Goal: Transaction & Acquisition: Book appointment/travel/reservation

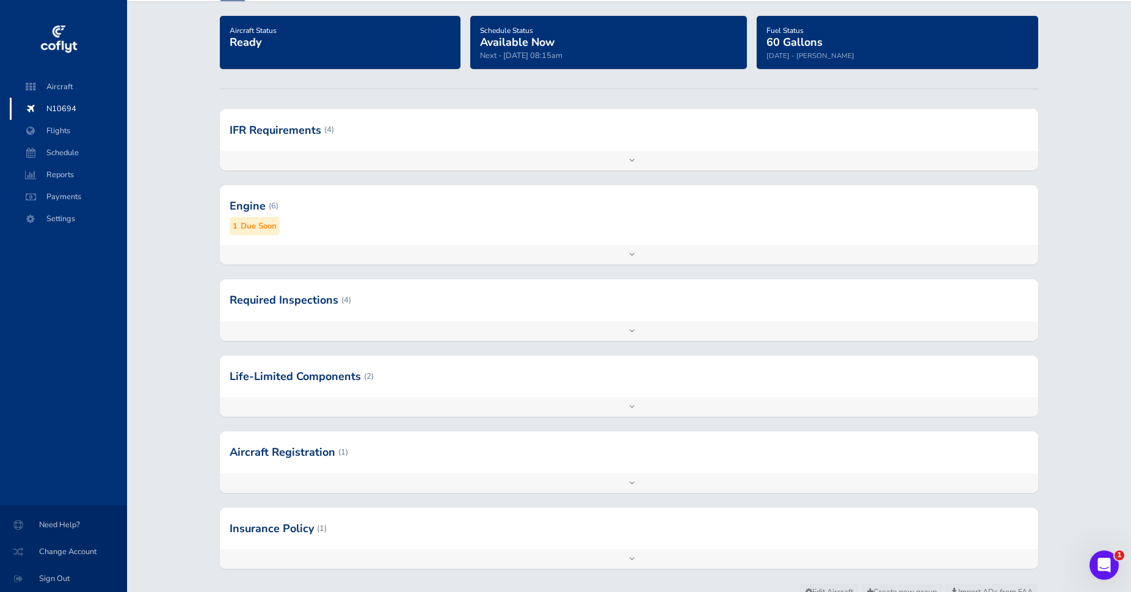
scroll to position [129, 0]
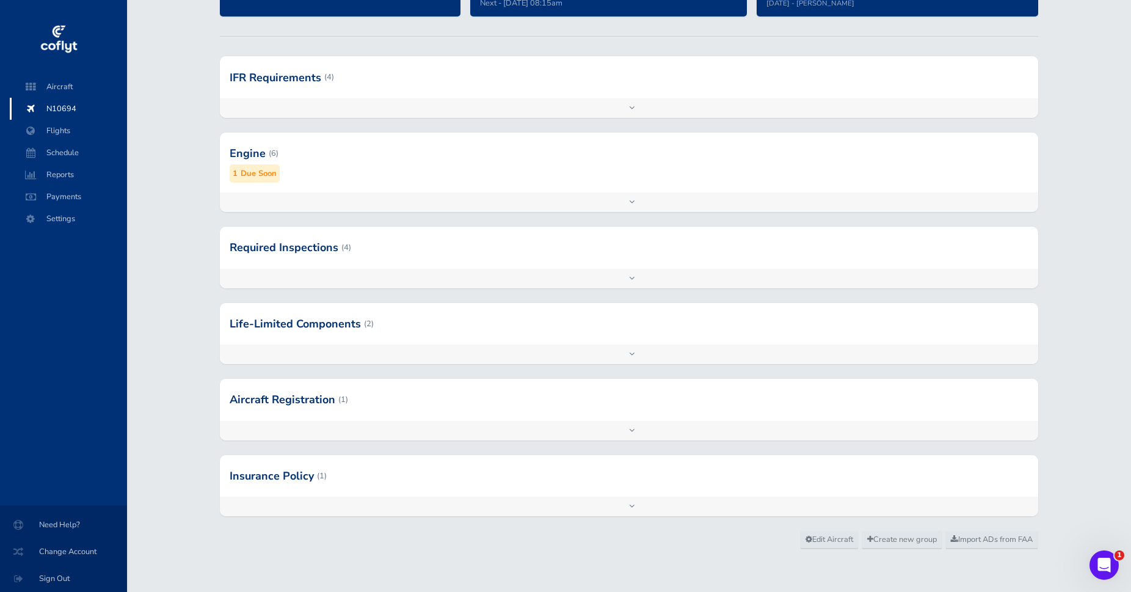
click at [283, 478] on div at bounding box center [629, 476] width 818 height 42
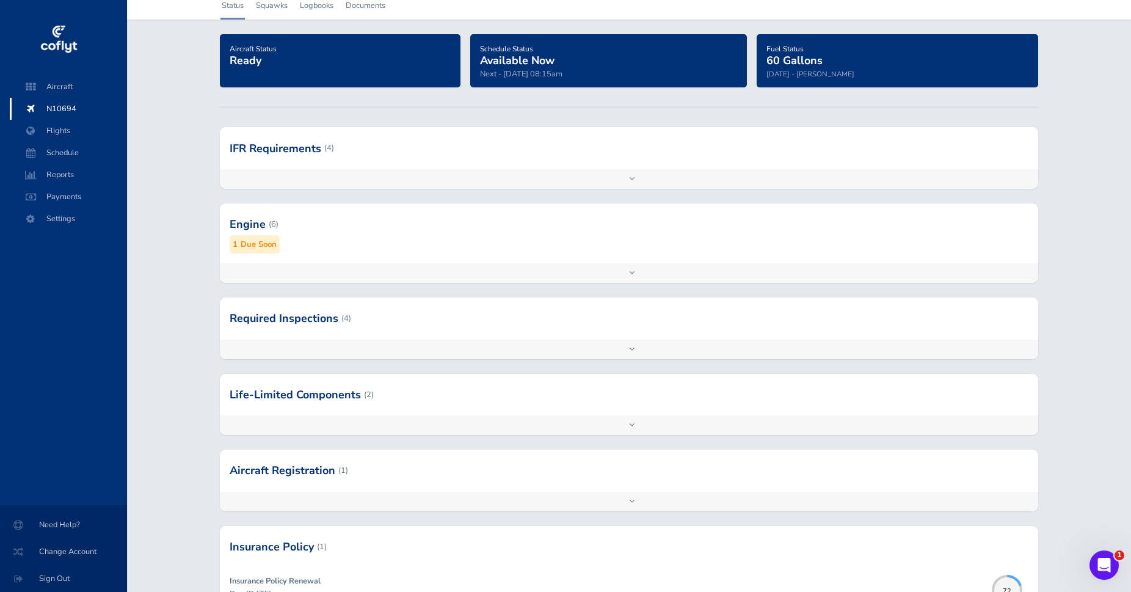
scroll to position [0, 0]
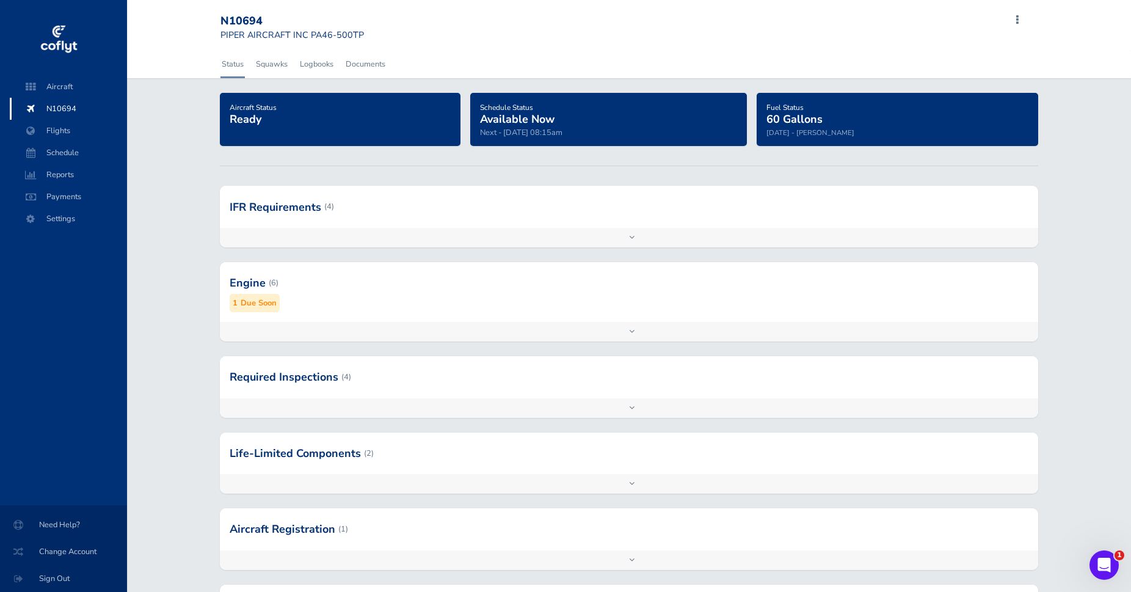
click at [297, 526] on div at bounding box center [629, 529] width 818 height 42
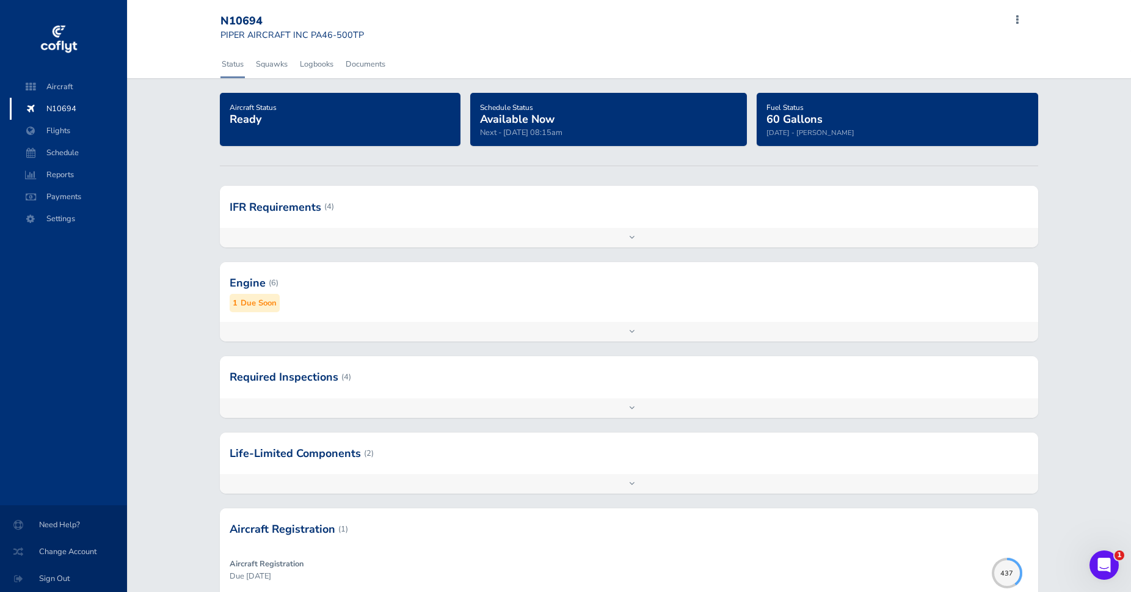
click at [300, 453] on div at bounding box center [629, 453] width 818 height 42
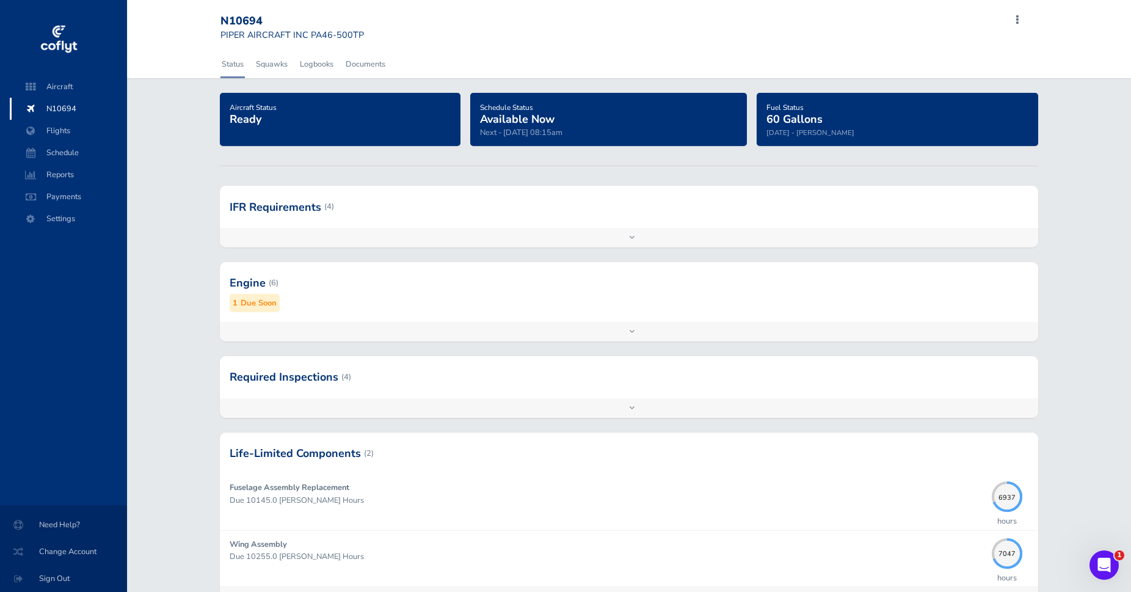
click at [289, 379] on div at bounding box center [629, 377] width 818 height 42
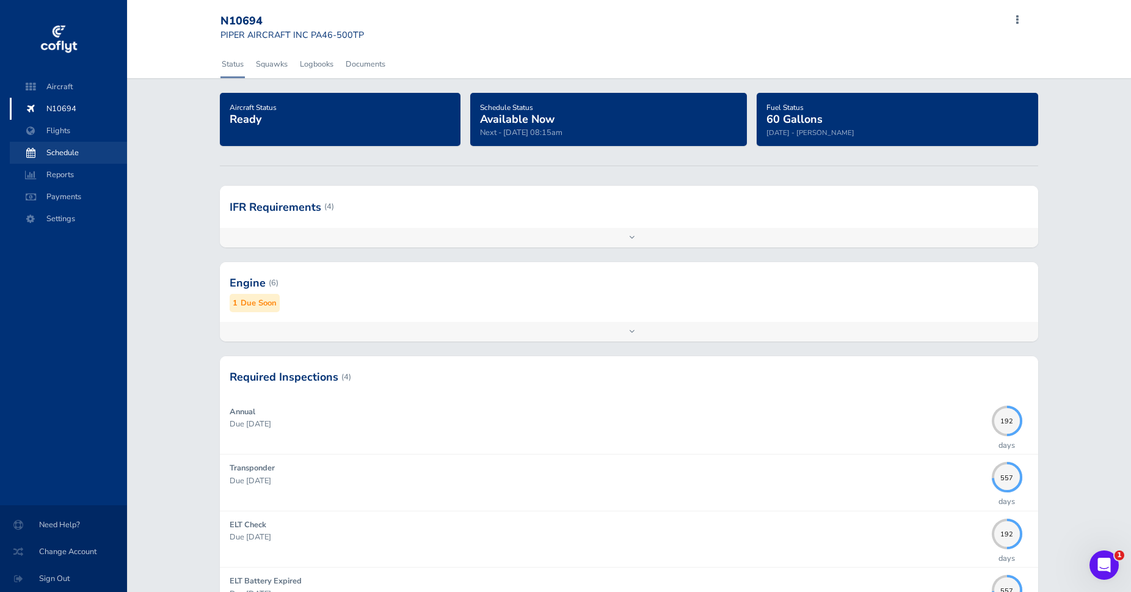
click at [61, 153] on span "Schedule" at bounding box center [68, 153] width 93 height 22
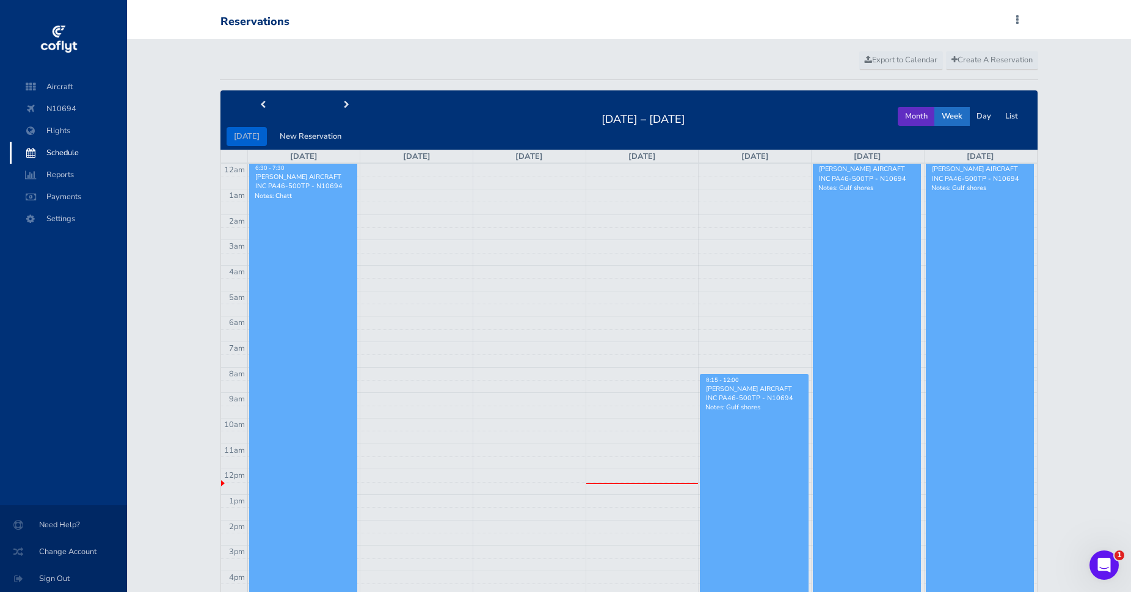
click at [911, 117] on button "Month" at bounding box center [916, 116] width 37 height 19
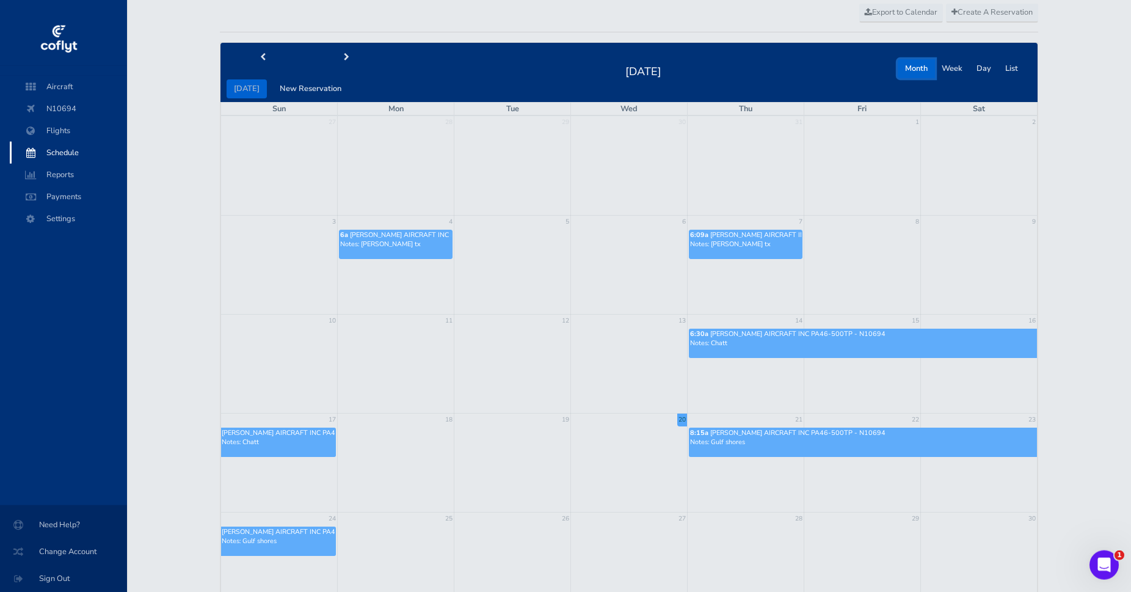
scroll to position [26, 0]
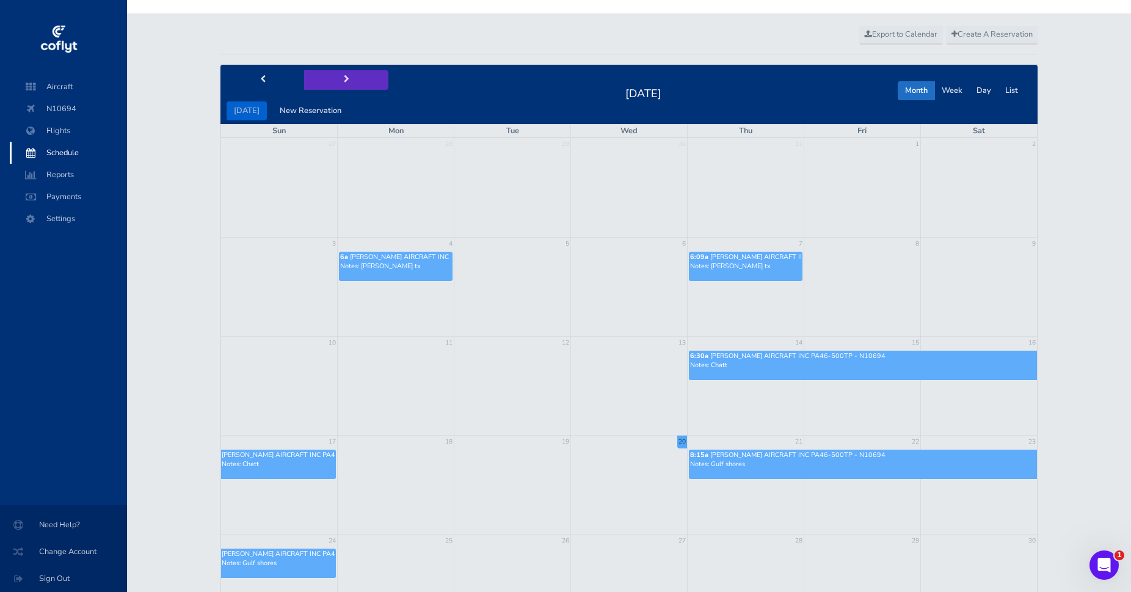
click at [346, 79] on button "next" at bounding box center [346, 79] width 84 height 19
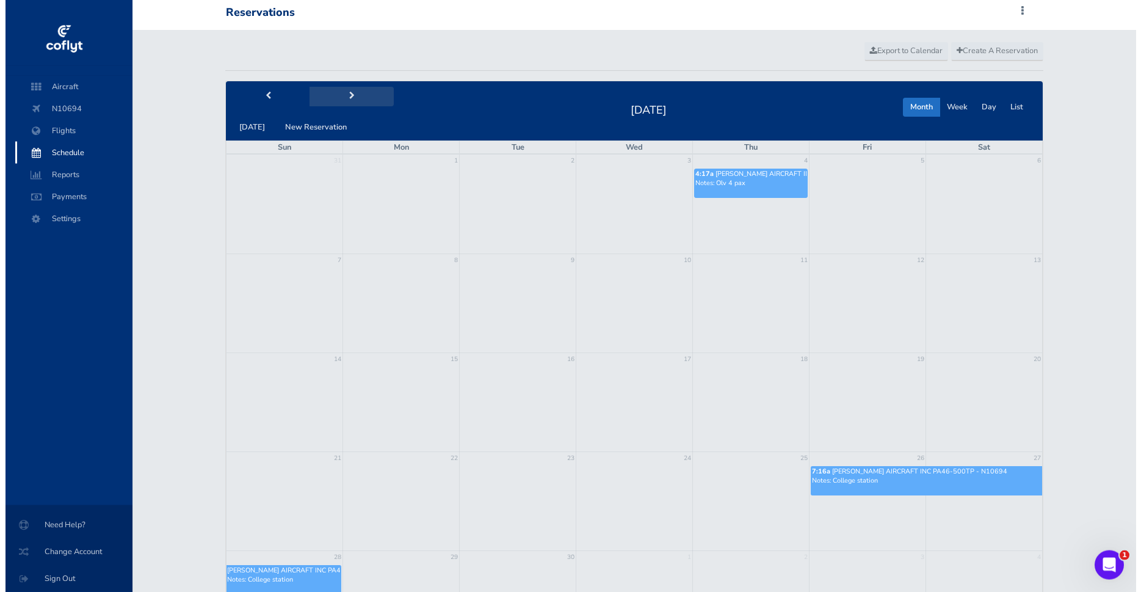
scroll to position [0, 0]
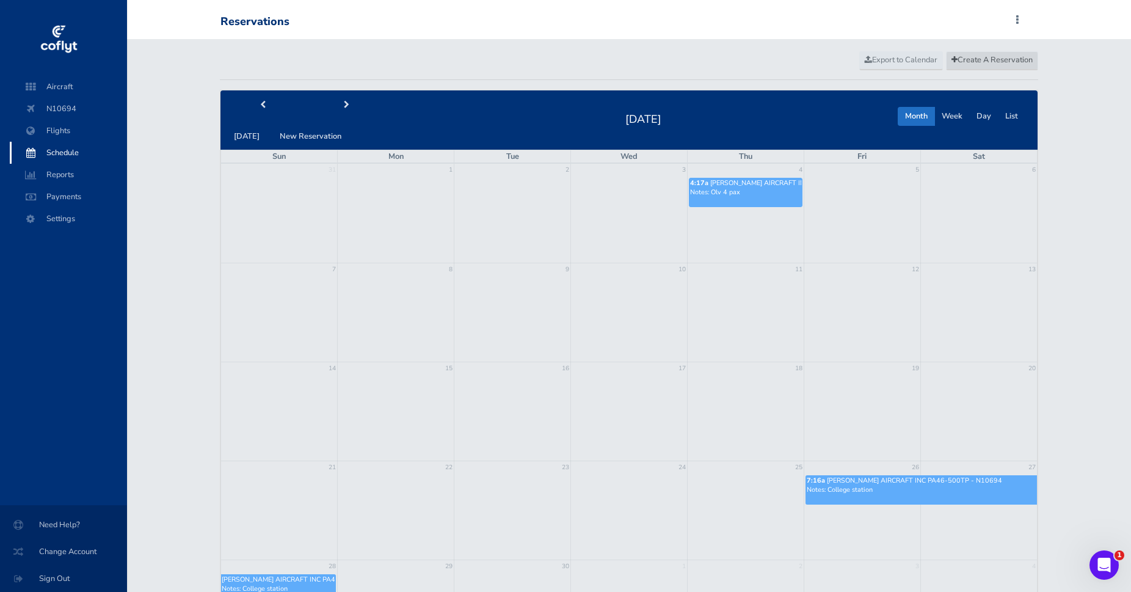
click at [961, 58] on span "Create A Reservation" at bounding box center [991, 59] width 81 height 11
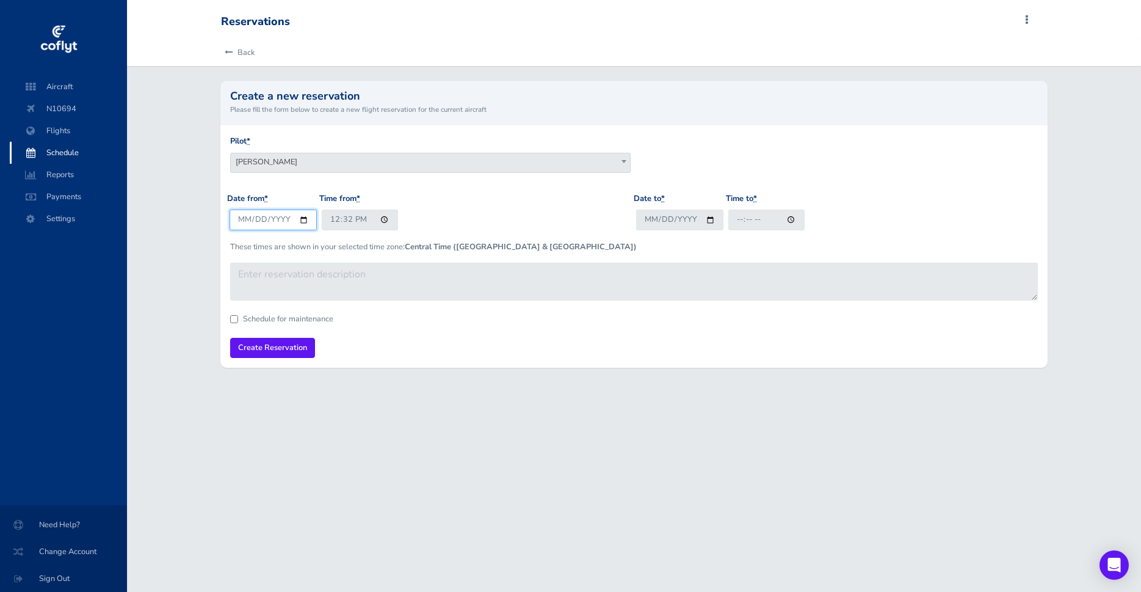
click at [307, 219] on input "2025-08-20" at bounding box center [273, 219] width 87 height 20
click at [299, 220] on input "2025-08-20" at bounding box center [273, 219] width 87 height 20
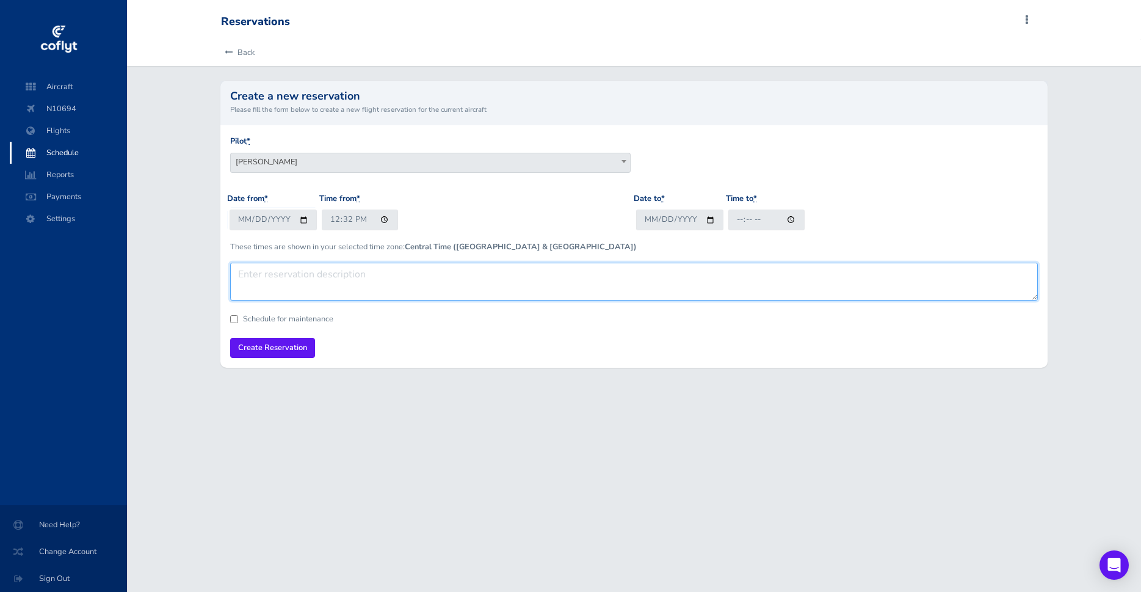
click at [443, 274] on textarea at bounding box center [633, 282] width 807 height 38
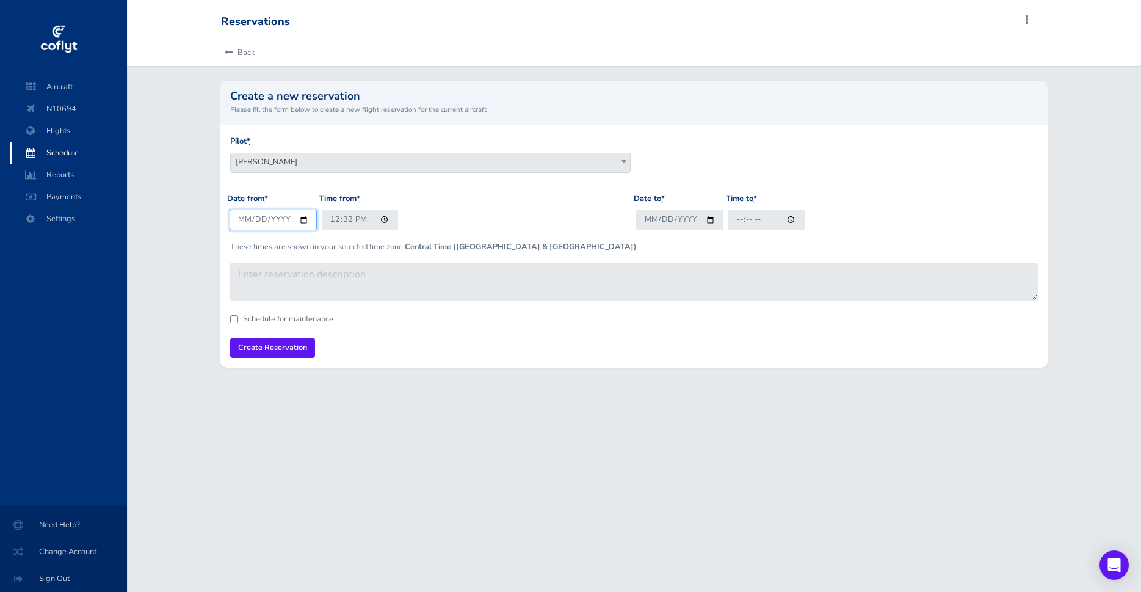
click at [305, 217] on input "2025-09-20" at bounding box center [273, 219] width 87 height 20
click at [304, 219] on input "2025-09-20" at bounding box center [273, 219] width 87 height 20
type input "2025-09-05"
click at [341, 216] on input "12:32" at bounding box center [360, 219] width 76 height 20
type input "06:00"
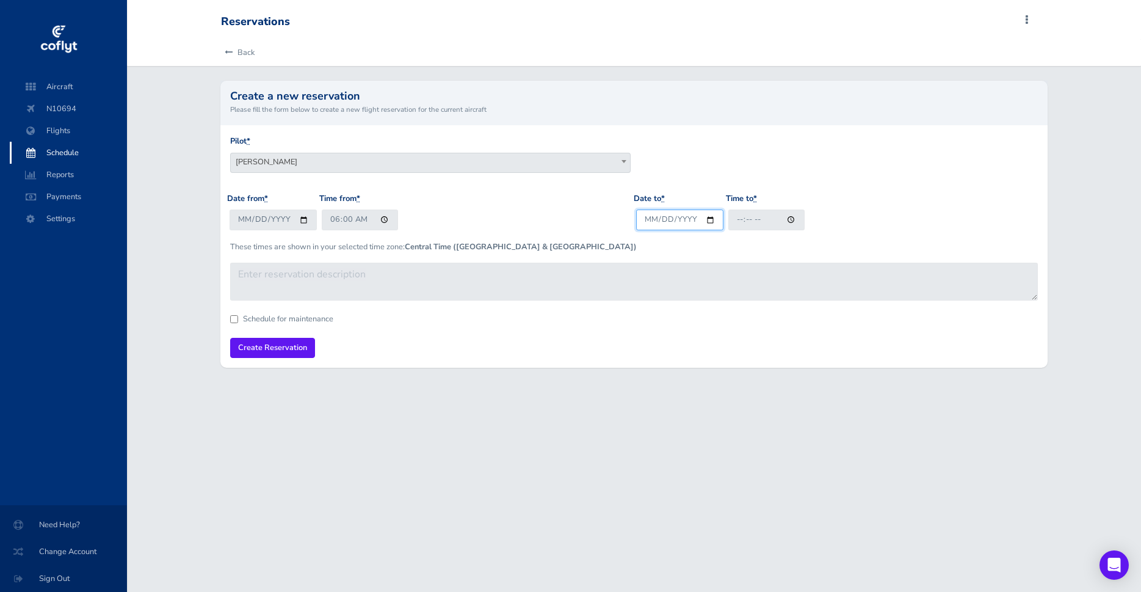
click at [649, 220] on input "Date to *" at bounding box center [679, 219] width 87 height 20
click at [707, 222] on input "Date to *" at bounding box center [679, 219] width 87 height 20
type input "2025-09-19"
click at [241, 315] on form "Pilot * Jon Hegeman David Ashley Adam Sipe Ed Novak Thomas Awtrey Jon Hegeman D…" at bounding box center [633, 246] width 807 height 223
click at [238, 315] on form "Pilot * Jon Hegeman David Ashley Adam Sipe Ed Novak Thomas Awtrey Jon Hegeman D…" at bounding box center [633, 246] width 807 height 223
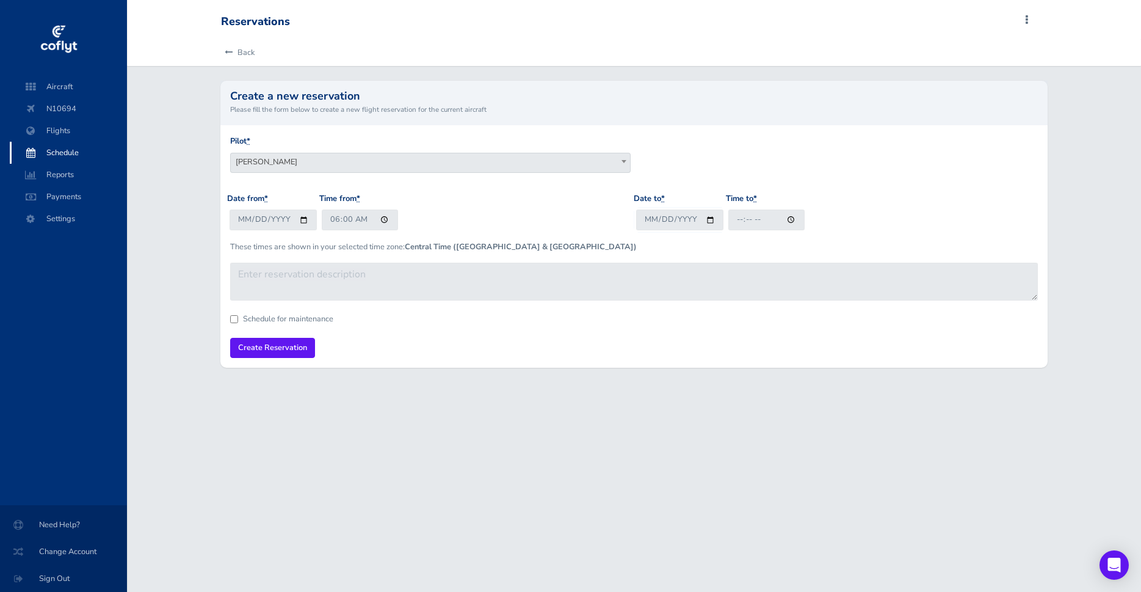
click at [235, 318] on input "Schedule for maintenance" at bounding box center [234, 319] width 8 height 8
checkbox input "true"
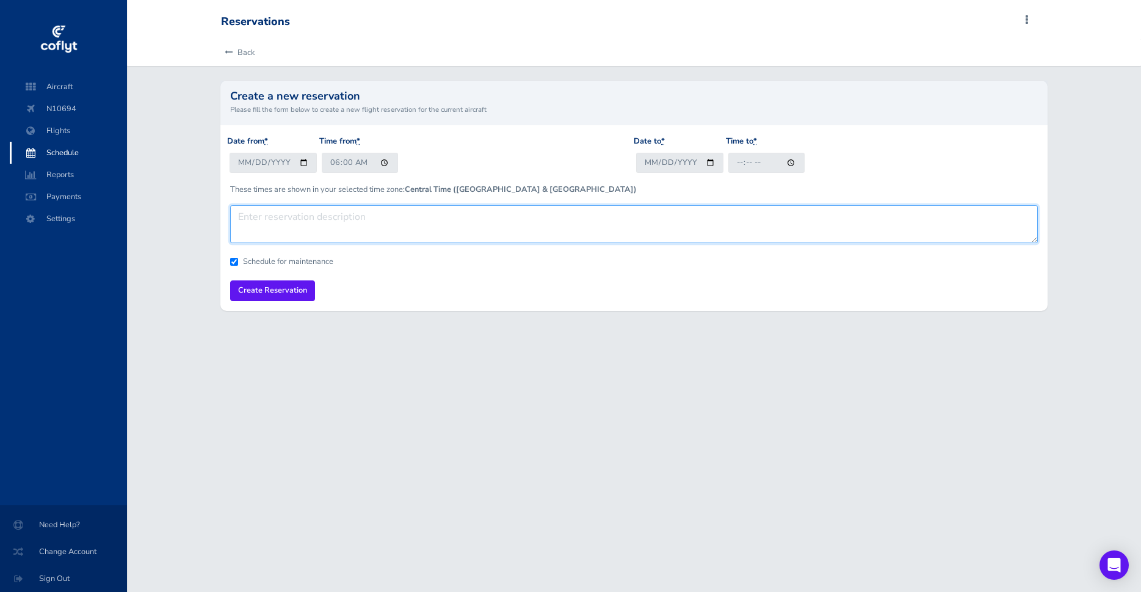
click at [286, 224] on textarea at bounding box center [633, 224] width 807 height 38
type textarea "screen replacement Box MGM"
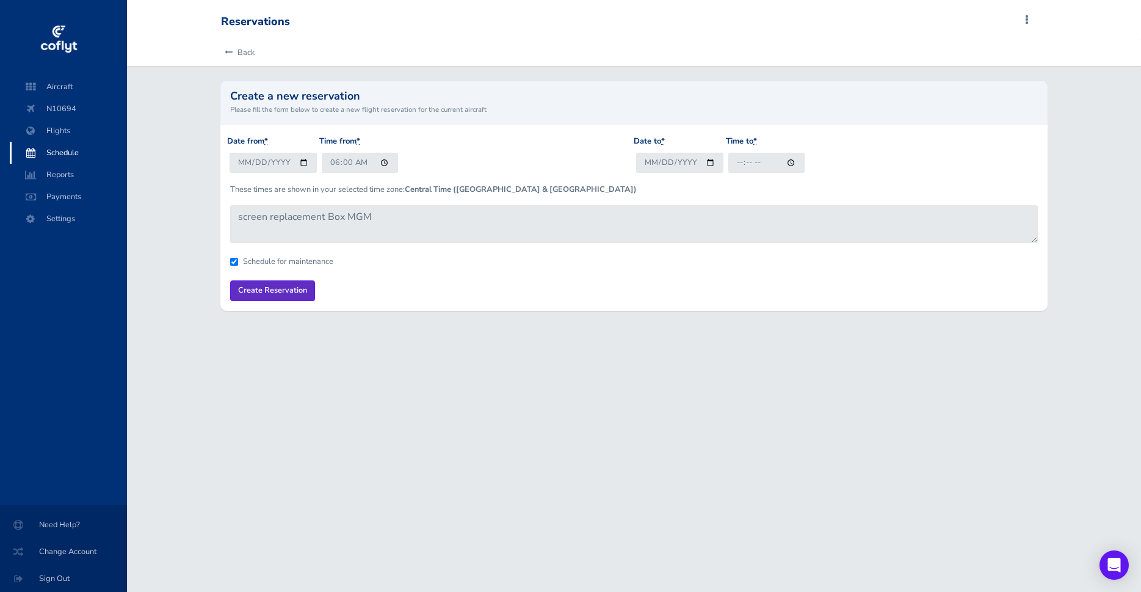
click at [255, 299] on input "Create Reservation" at bounding box center [272, 290] width 85 height 20
type input "20:00"
click at [246, 294] on input "Create Reservation" at bounding box center [272, 290] width 85 height 20
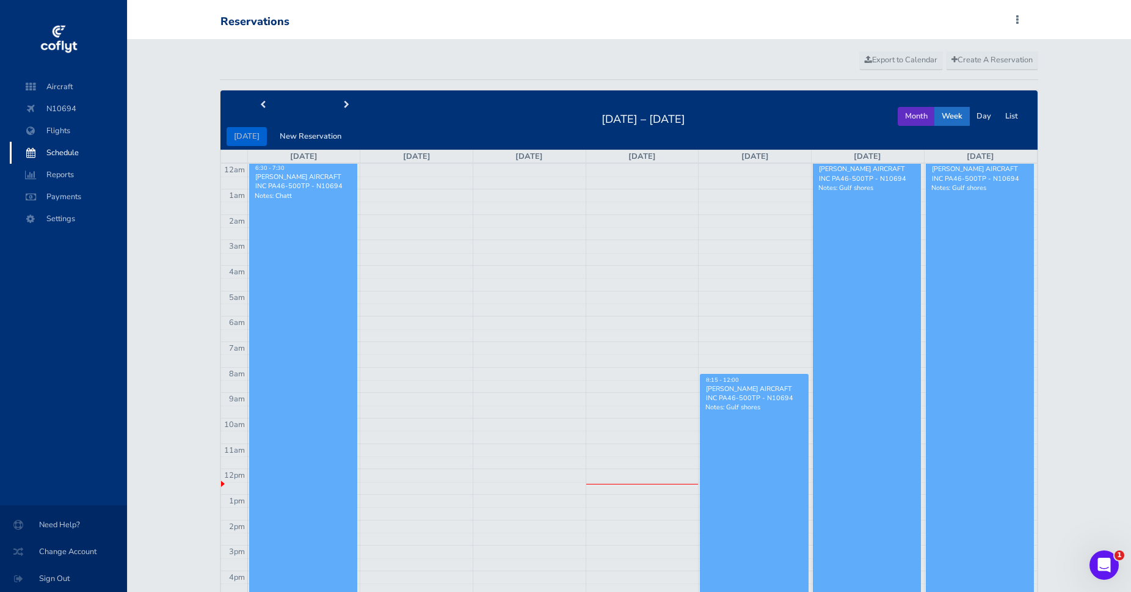
click at [922, 115] on button "Month" at bounding box center [916, 116] width 37 height 19
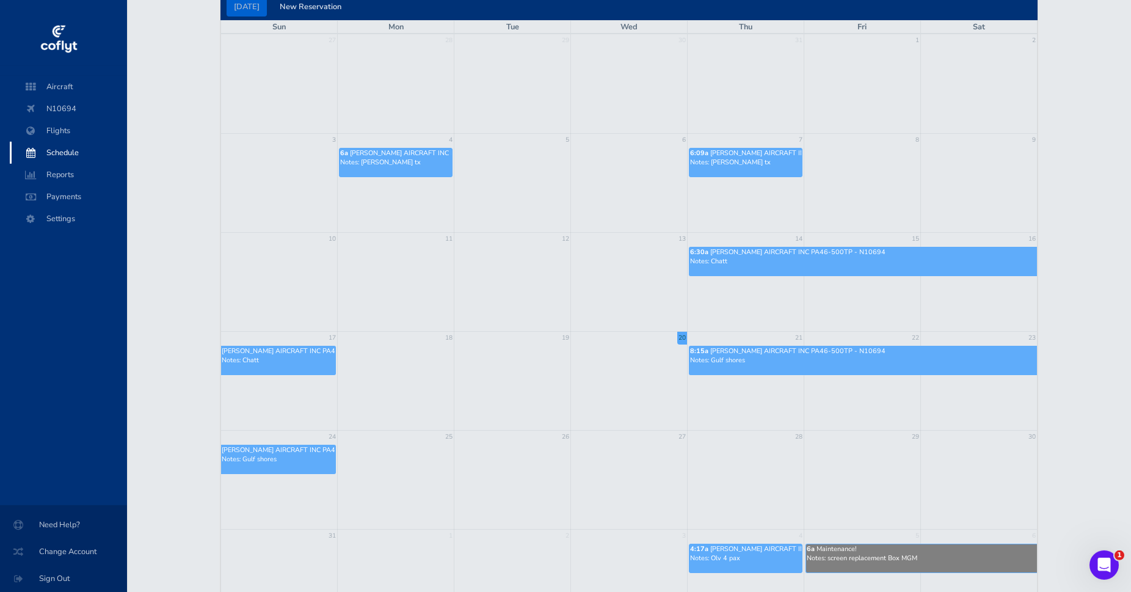
scroll to position [88, 0]
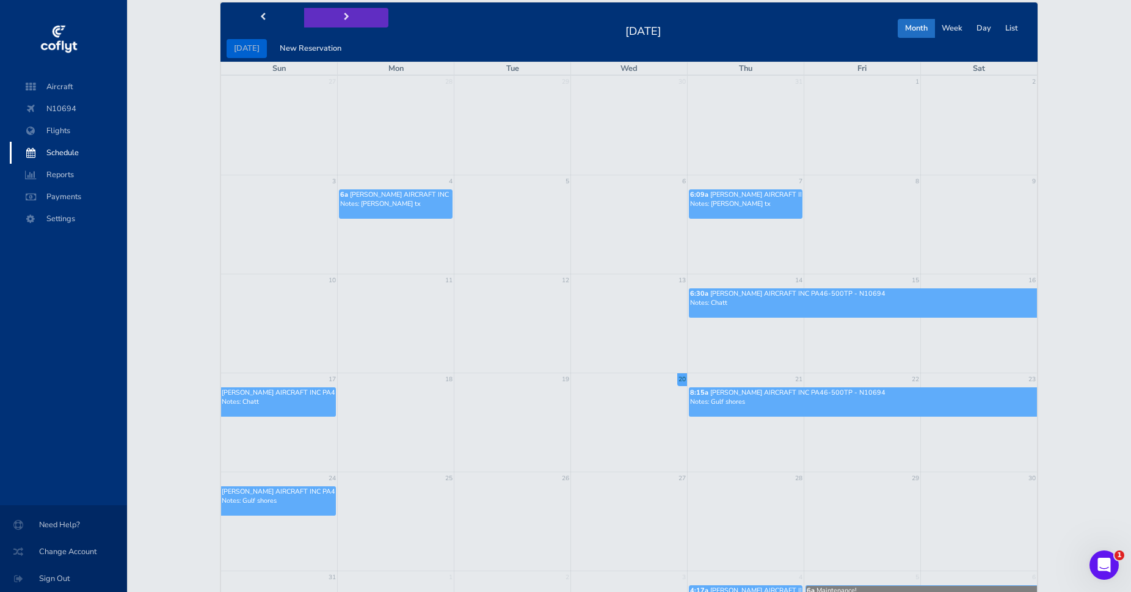
click at [333, 15] on button "next" at bounding box center [346, 17] width 84 height 19
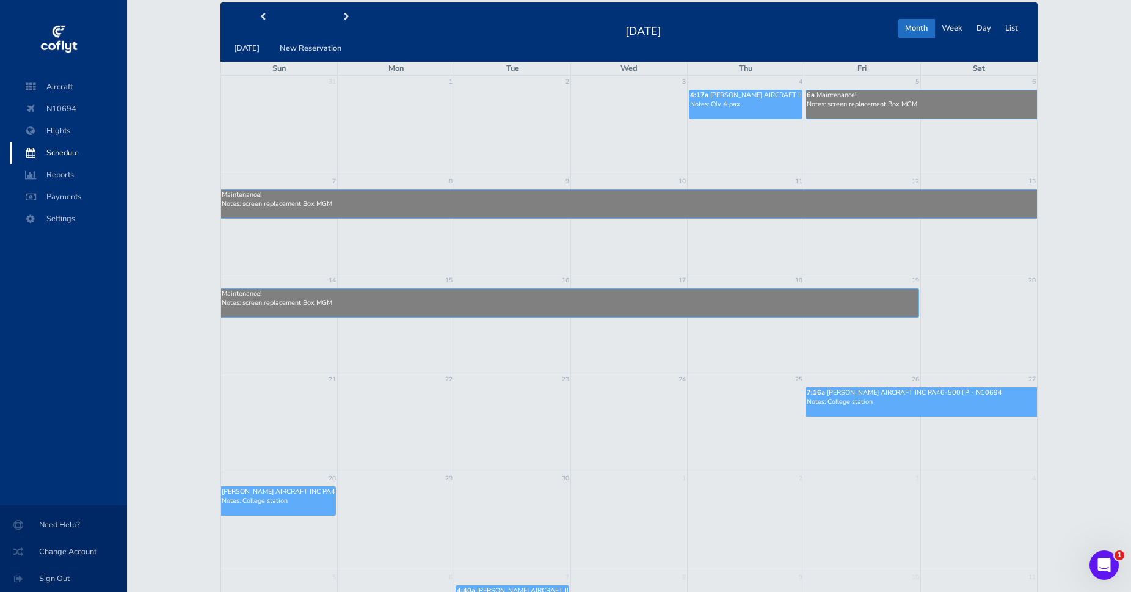
click at [528, 307] on p "Notes: screen replacement Box MGM" at bounding box center [570, 302] width 696 height 9
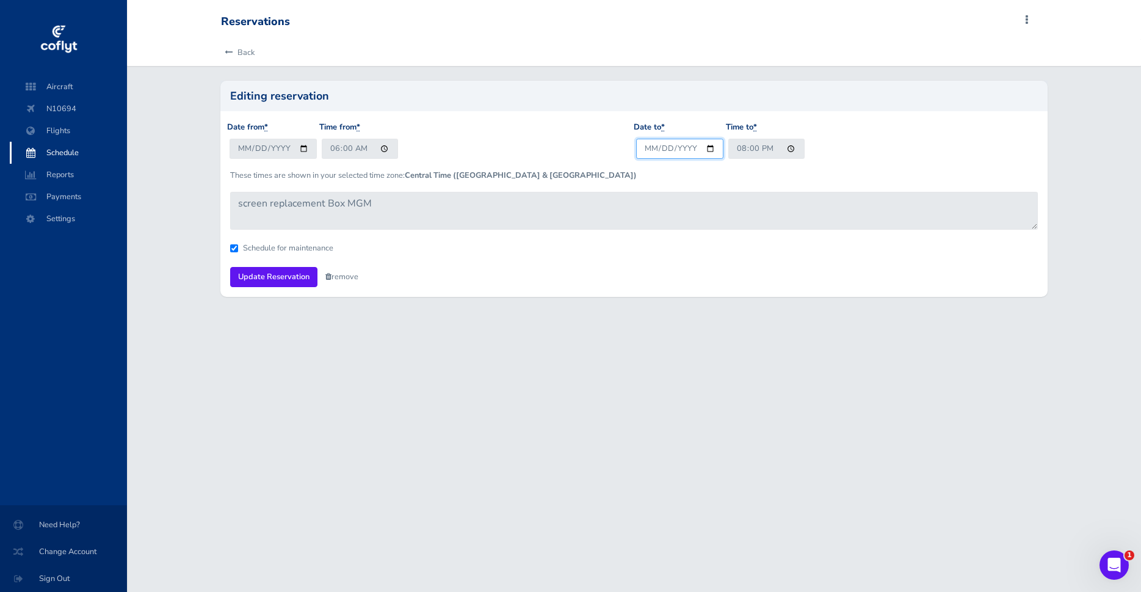
click at [707, 148] on input "2025-09-19" at bounding box center [679, 149] width 87 height 20
type input "2025-09-25"
click at [258, 280] on input "Update Reservation" at bounding box center [273, 277] width 87 height 20
